Goal: Task Accomplishment & Management: Manage account settings

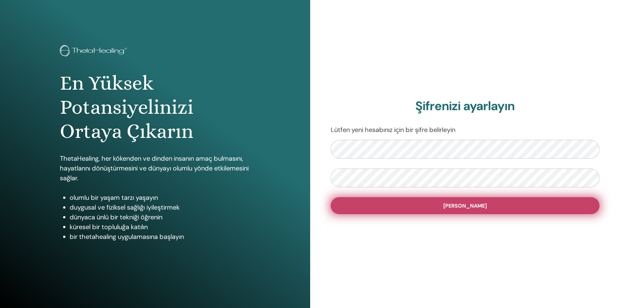
click at [555, 209] on button "[PERSON_NAME]" at bounding box center [465, 205] width 269 height 17
click at [464, 206] on font "[PERSON_NAME]" at bounding box center [466, 205] width 44 height 7
click at [346, 204] on button "Şifreyi ayarla" at bounding box center [465, 205] width 269 height 17
click at [351, 202] on button "Şifreyi ayarla" at bounding box center [465, 205] width 269 height 17
click at [456, 209] on button "[PERSON_NAME]" at bounding box center [465, 205] width 269 height 17
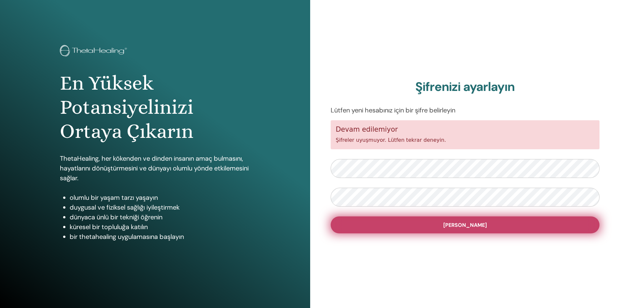
click at [353, 221] on button "Şifreyi ayarla" at bounding box center [465, 224] width 269 height 17
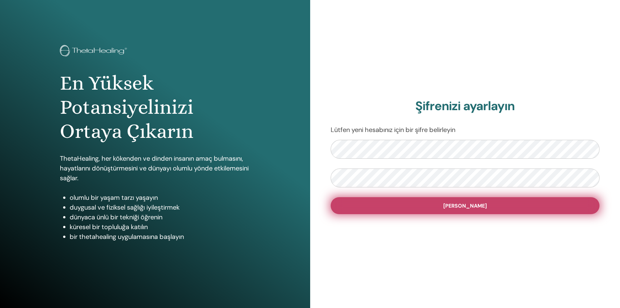
click at [351, 210] on button "[PERSON_NAME]" at bounding box center [465, 205] width 269 height 17
click at [348, 204] on button "[PERSON_NAME]" at bounding box center [465, 205] width 269 height 17
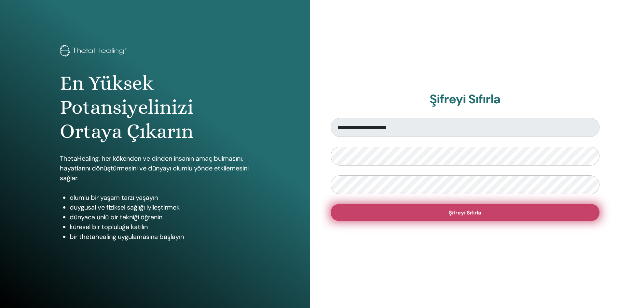
click at [346, 212] on button "Şifreyi Sıfırla" at bounding box center [465, 212] width 269 height 17
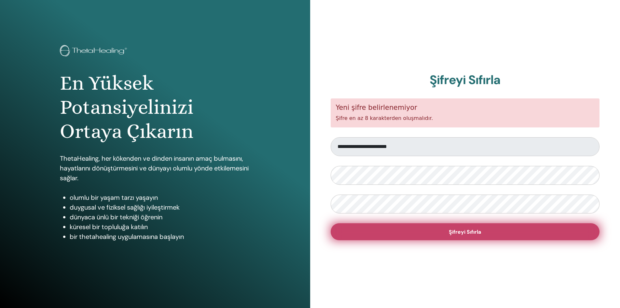
click at [346, 232] on button "Şifreyi Sıfırla" at bounding box center [465, 231] width 269 height 17
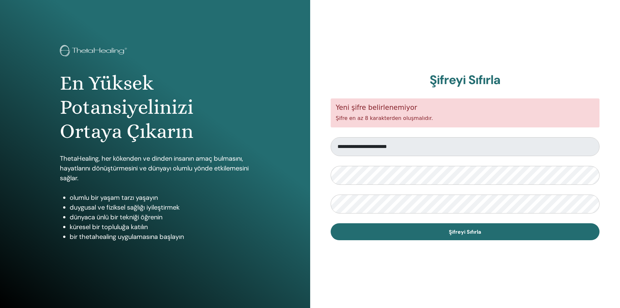
click at [332, 263] on div "**********" at bounding box center [465, 156] width 310 height 313
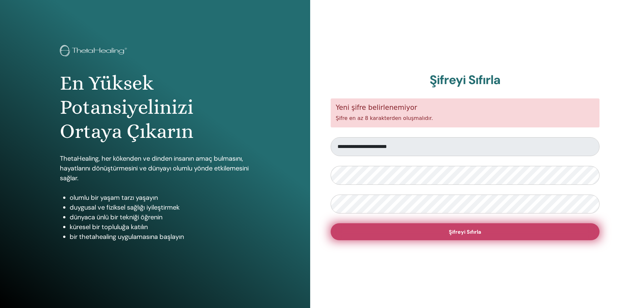
click at [345, 230] on button "Şifreyi Sıfırla" at bounding box center [465, 231] width 269 height 17
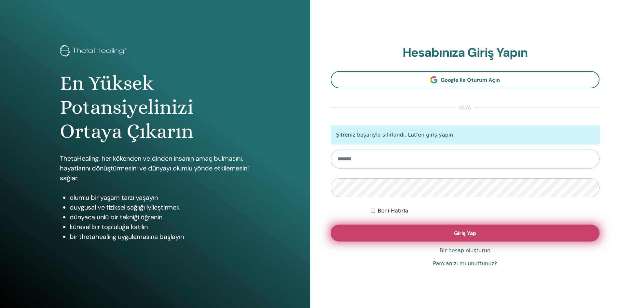
type input "**********"
click at [467, 235] on font "Giriş Yap" at bounding box center [465, 233] width 22 height 7
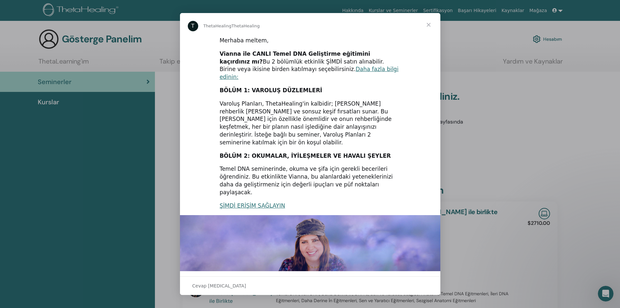
click at [473, 64] on div "Intercom habercisi" at bounding box center [310, 154] width 620 height 308
